Goal: Transaction & Acquisition: Book appointment/travel/reservation

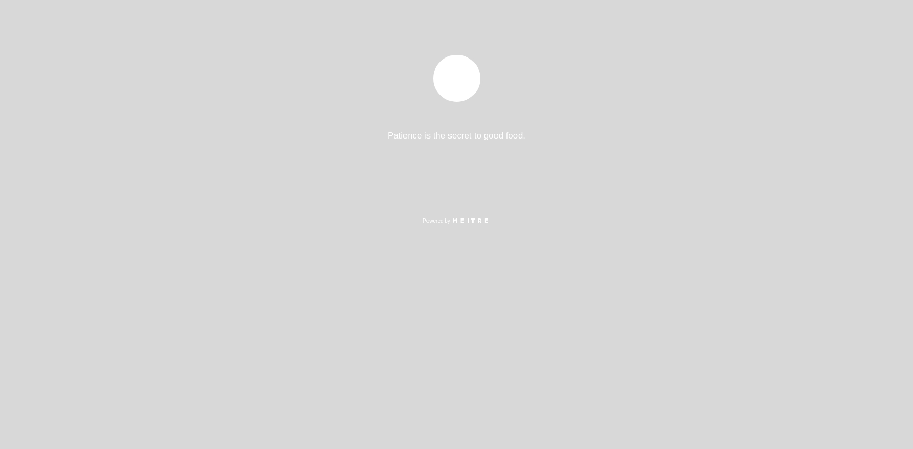
select select "es"
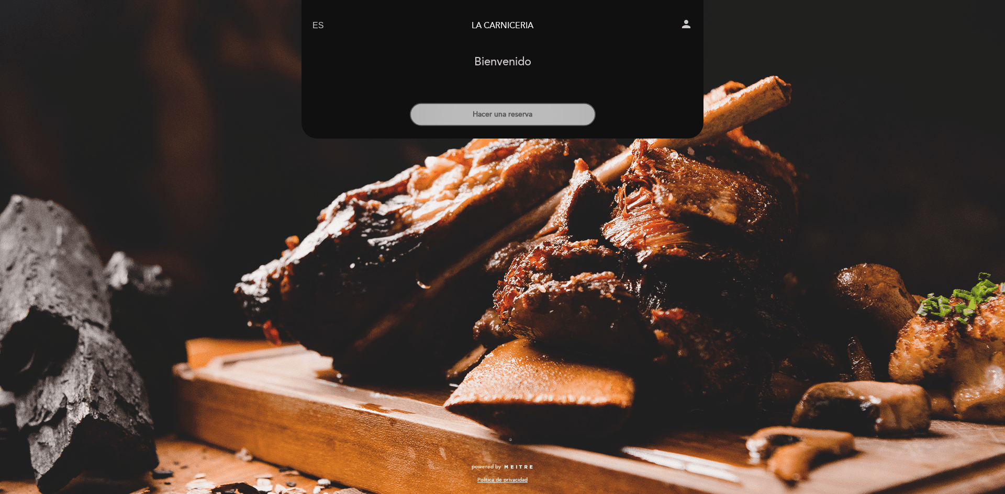
click at [503, 110] on button "Hacer una reserva" at bounding box center [503, 114] width 186 height 23
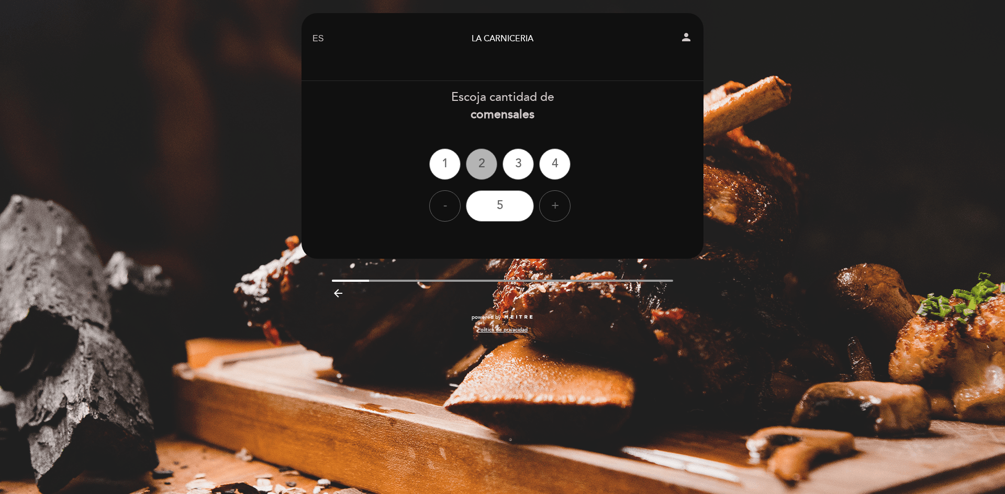
click at [488, 165] on div "2" at bounding box center [481, 164] width 31 height 31
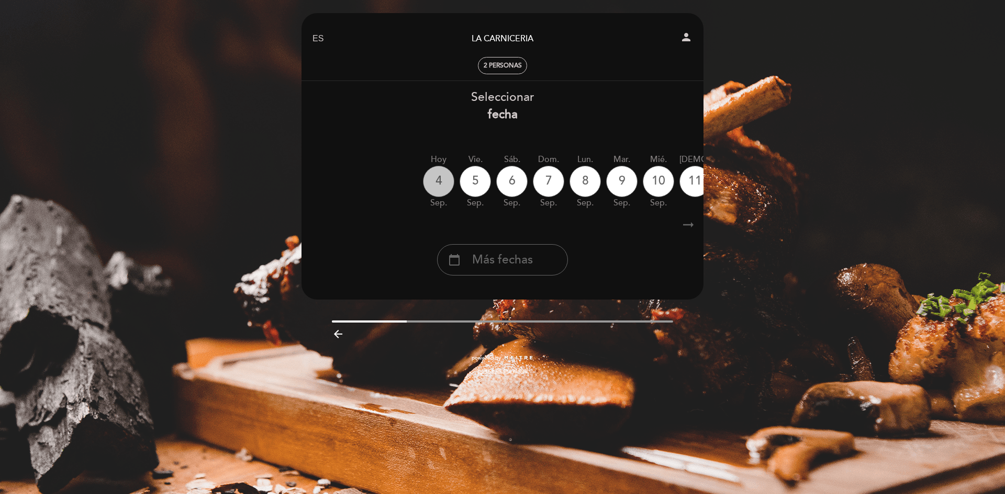
click at [443, 194] on div "4" at bounding box center [438, 181] width 31 height 31
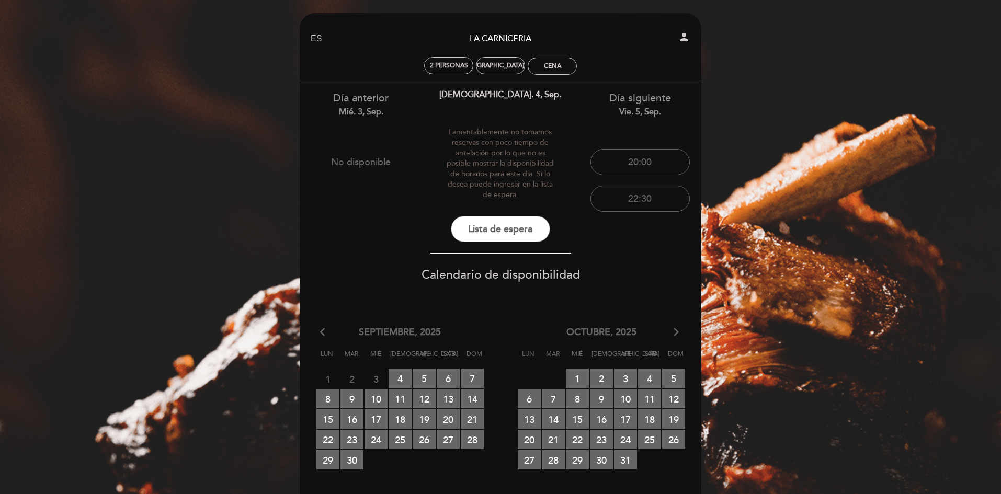
click at [410, 190] on div "Día anterior mié. 3, sep. No disponible jue. 4, sep. Lamentablemente no tomamos…" at bounding box center [500, 406] width 419 height 651
